Goal: Transaction & Acquisition: Purchase product/service

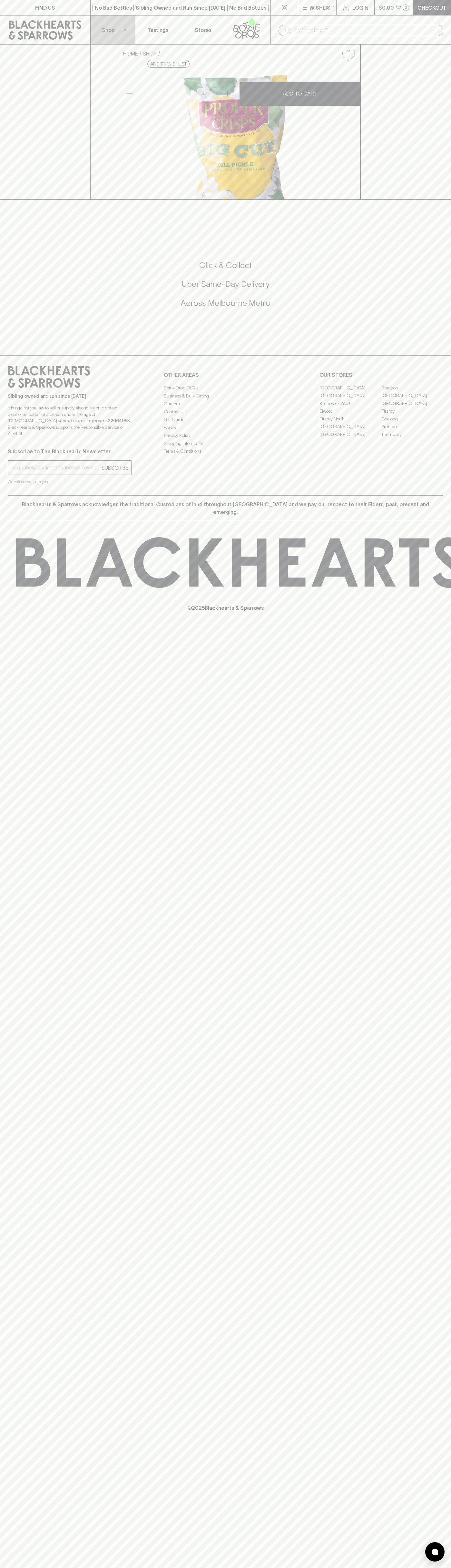
click at [116, 21] on button "Shop" at bounding box center [113, 29] width 45 height 28
click at [161, 1567] on html "FIND US | No Bad Bottles | Sibling Owned and Run Since [DATE] | No Bad Bottles …" at bounding box center [226, 784] width 451 height 1568
click at [6, 1338] on div at bounding box center [226, 784] width 451 height 1568
